Goal: Transaction & Acquisition: Book appointment/travel/reservation

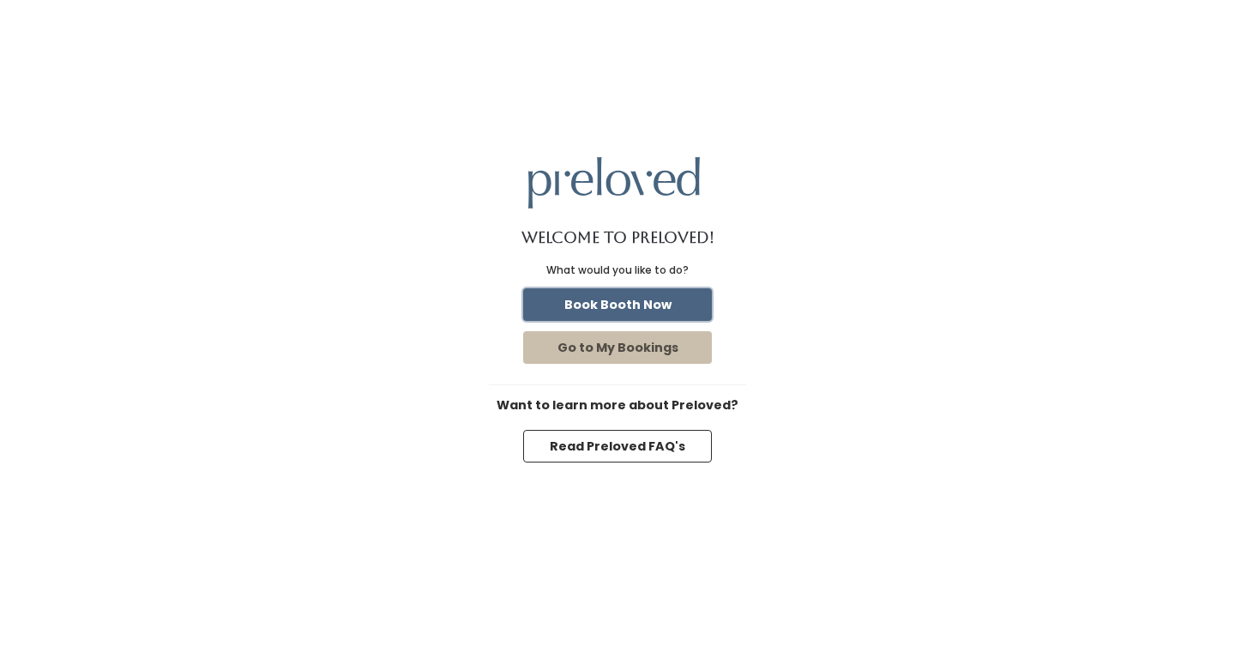
click at [654, 304] on button "Book Booth Now" at bounding box center [617, 304] width 189 height 33
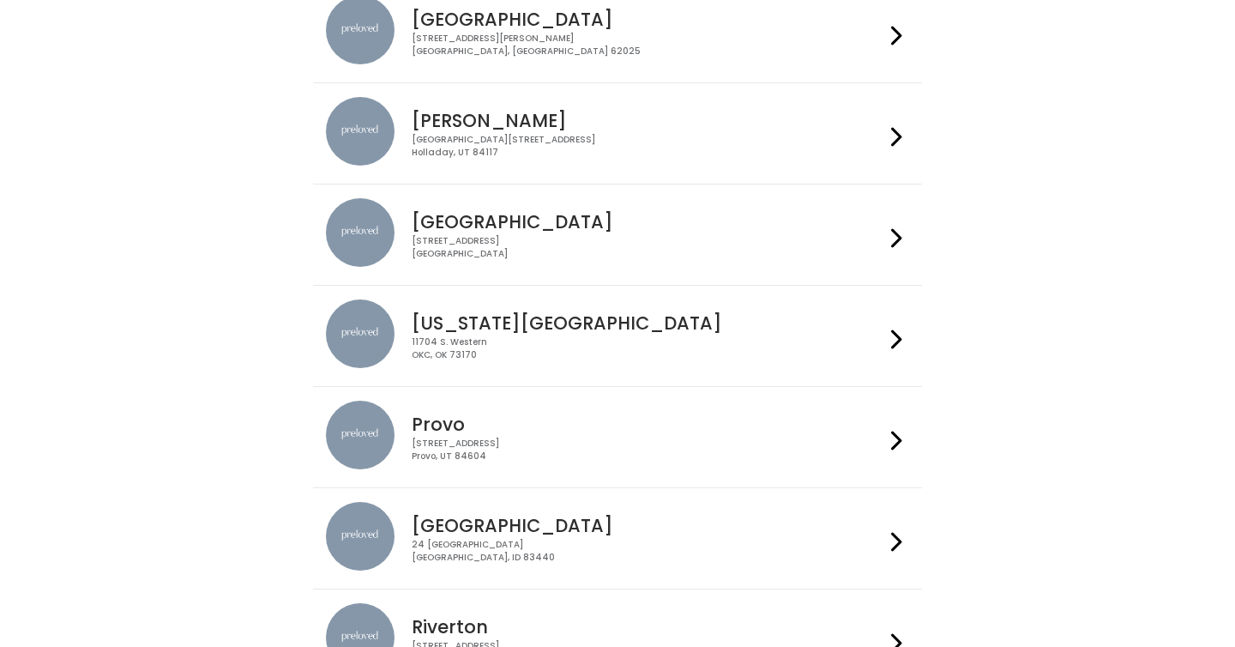
scroll to position [310, 0]
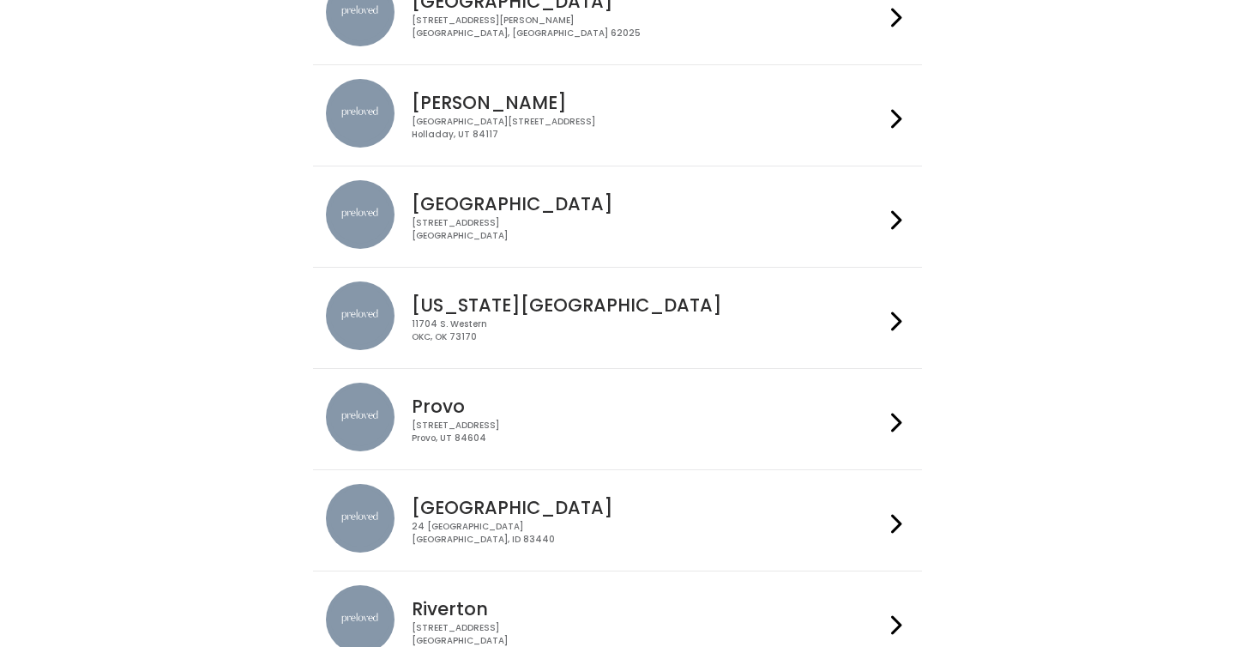
click at [541, 407] on h4 "Provo" at bounding box center [648, 406] width 472 height 20
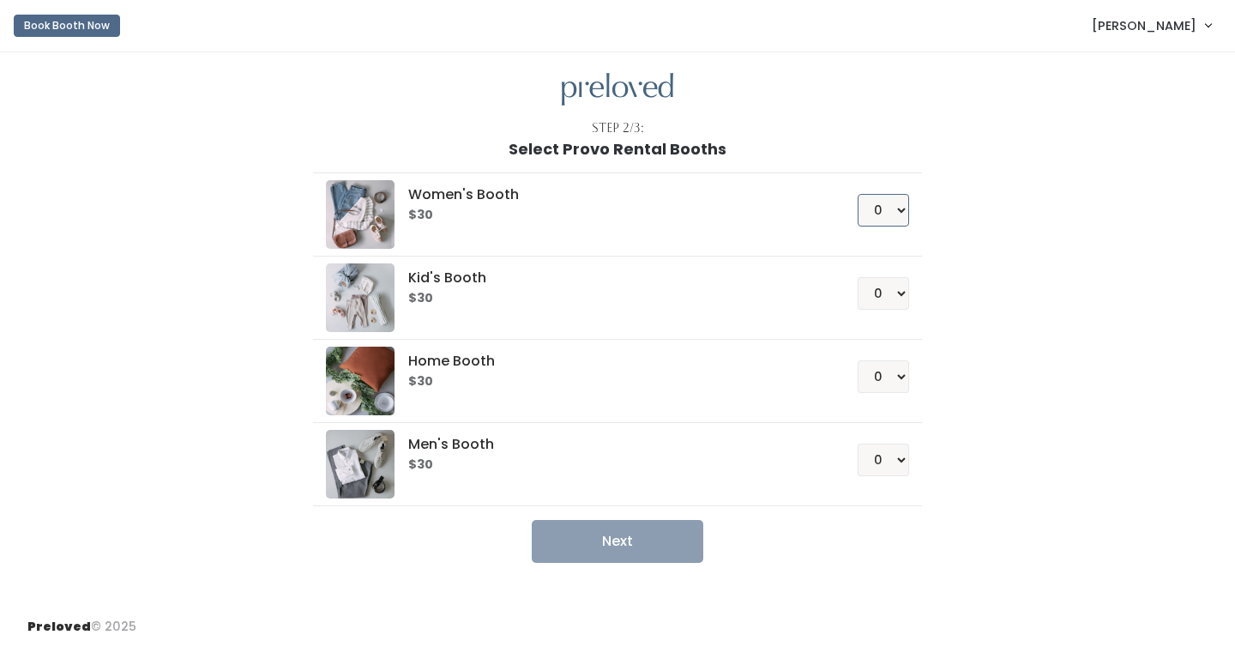
click at [873, 209] on select "0 1 2 3 4" at bounding box center [882, 210] width 51 height 33
select select "2"
click at [857, 194] on select "0 1 2 3 4" at bounding box center [882, 210] width 51 height 33
click at [672, 538] on button "Next" at bounding box center [617, 541] width 171 height 43
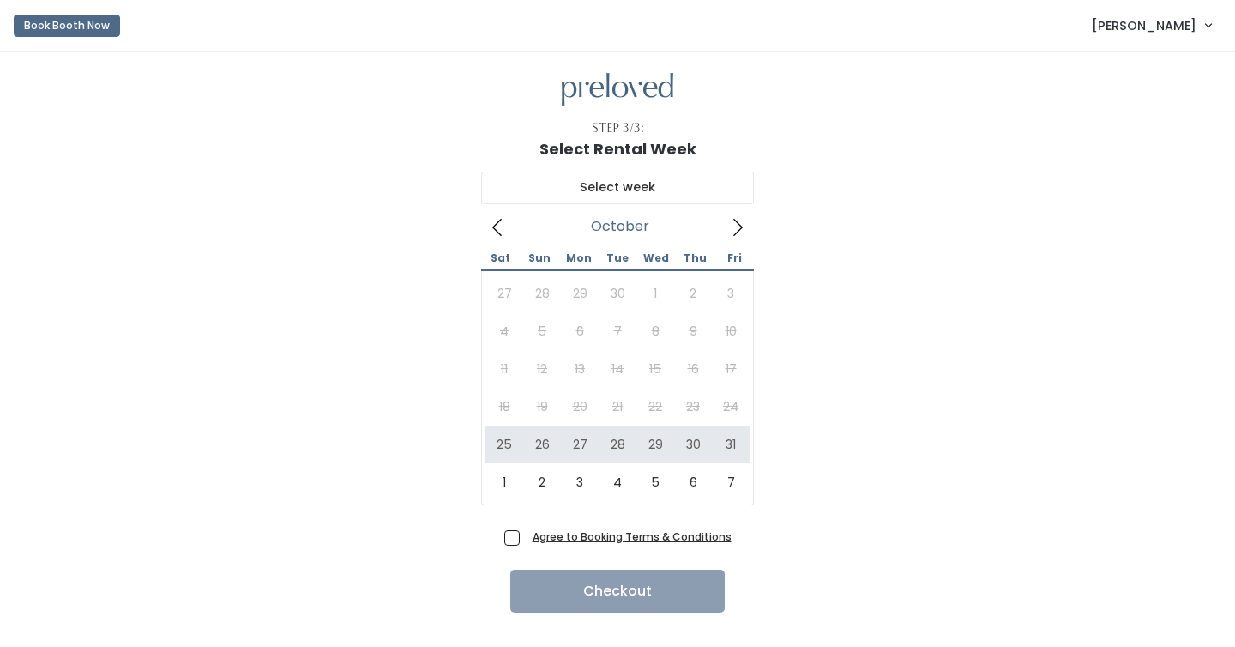
scroll to position [32, 0]
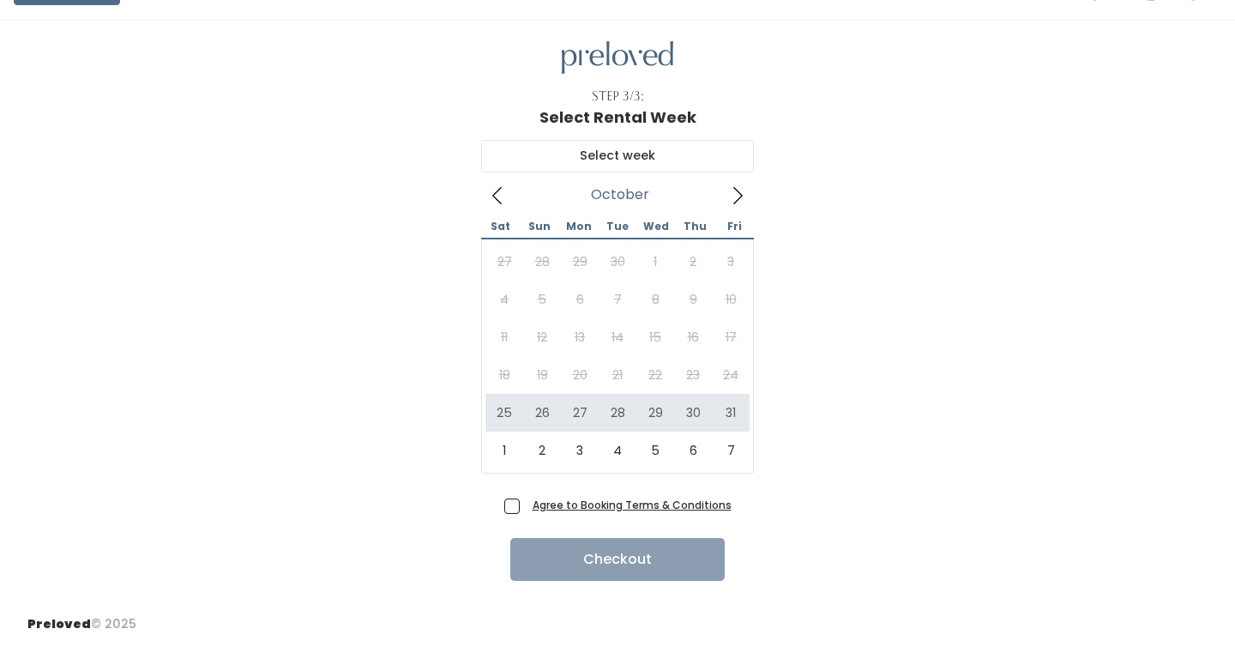
click at [738, 191] on icon at bounding box center [737, 195] width 19 height 19
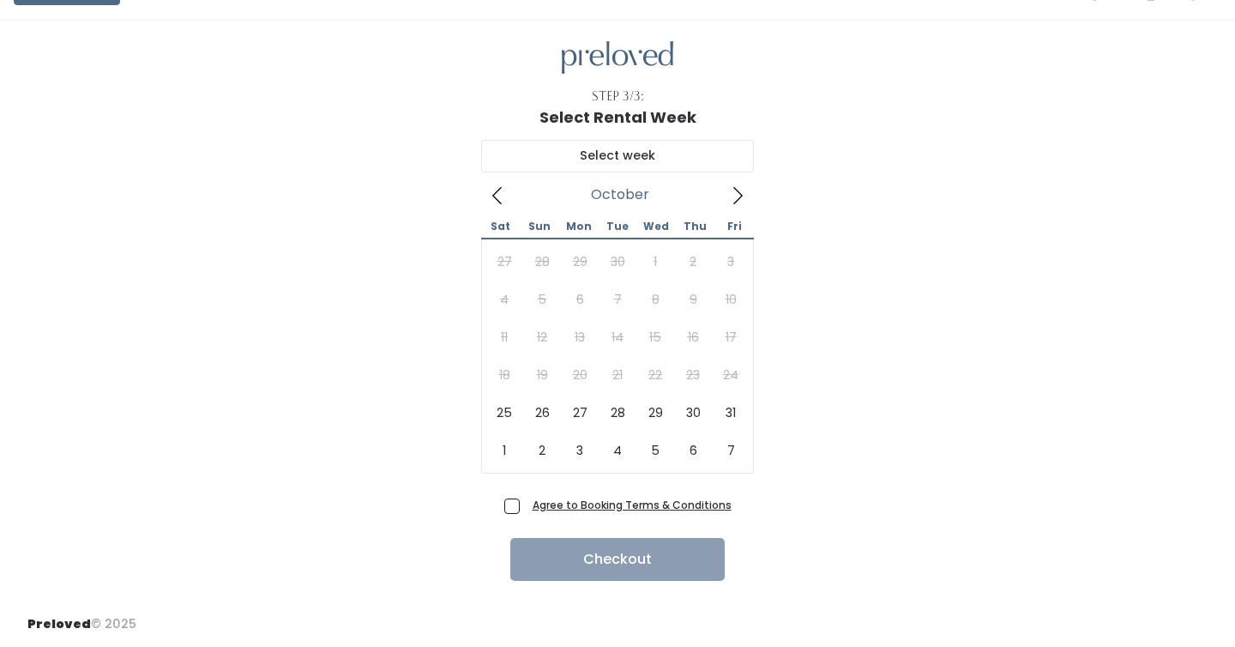
click at [502, 195] on icon at bounding box center [497, 195] width 19 height 19
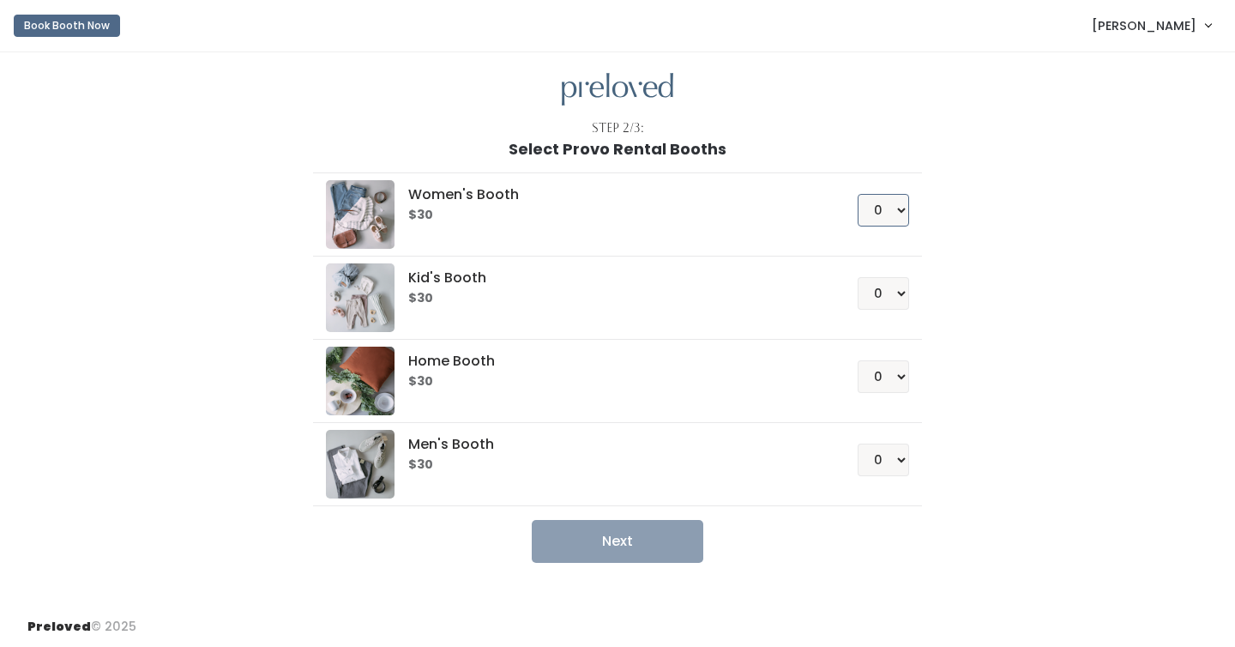
click at [889, 210] on select "0 1 2 3 4" at bounding box center [882, 210] width 51 height 33
select select "1"
click at [857, 194] on select "0 1 2 3 4" at bounding box center [882, 210] width 51 height 33
click at [627, 533] on button "Next" at bounding box center [617, 541] width 171 height 43
